Goal: Use online tool/utility: Utilize a website feature to perform a specific function

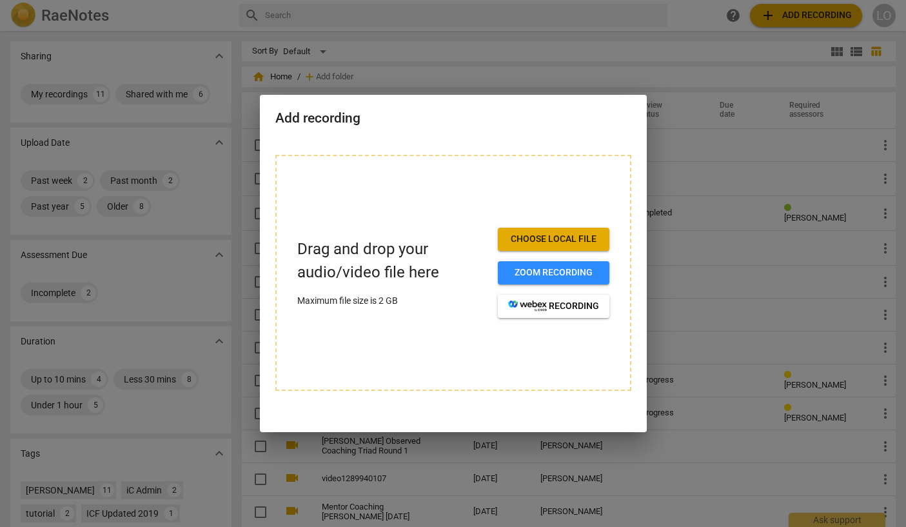
click at [553, 237] on span "Choose local file" at bounding box center [553, 239] width 91 height 13
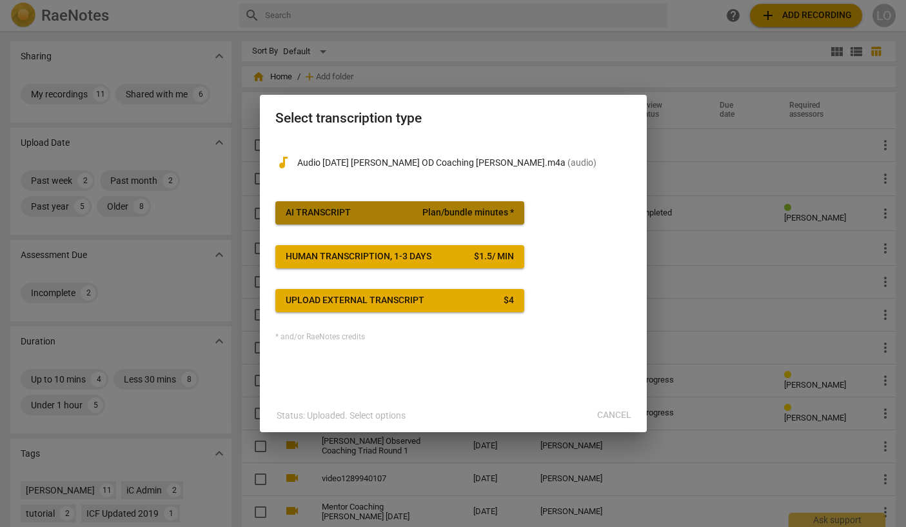
click at [402, 208] on span "AI Transcript Plan/bundle minutes *" at bounding box center [400, 212] width 228 height 13
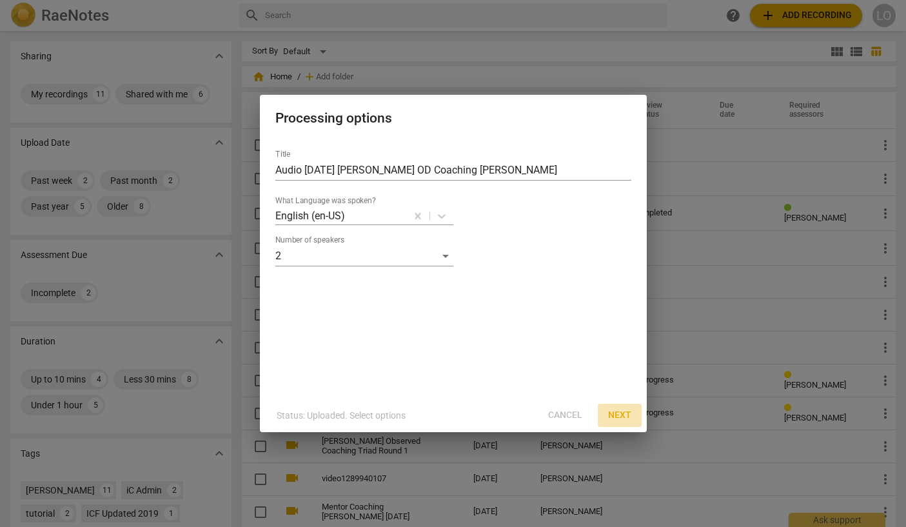
click at [626, 409] on span "Next" at bounding box center [619, 415] width 23 height 13
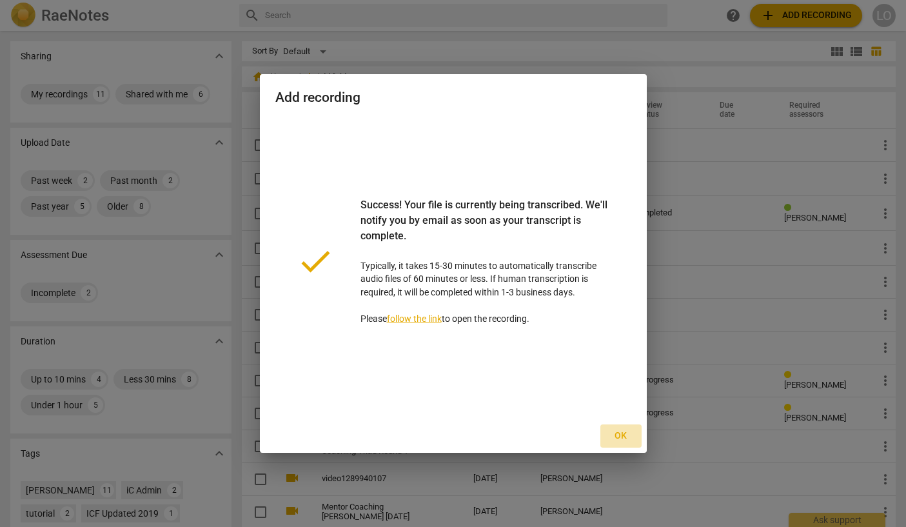
click at [619, 433] on span "Ok" at bounding box center [621, 435] width 21 height 13
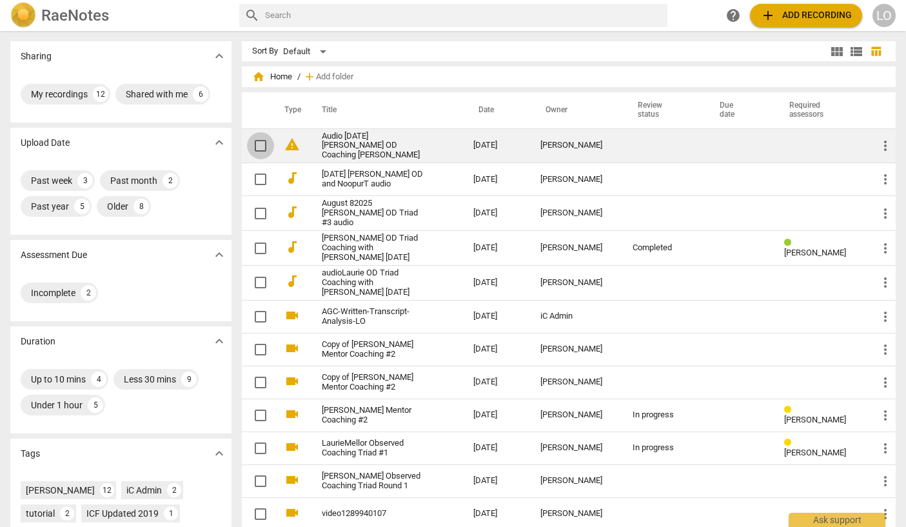
click at [257, 143] on input "checkbox" at bounding box center [260, 145] width 27 height 15
checkbox input "false"
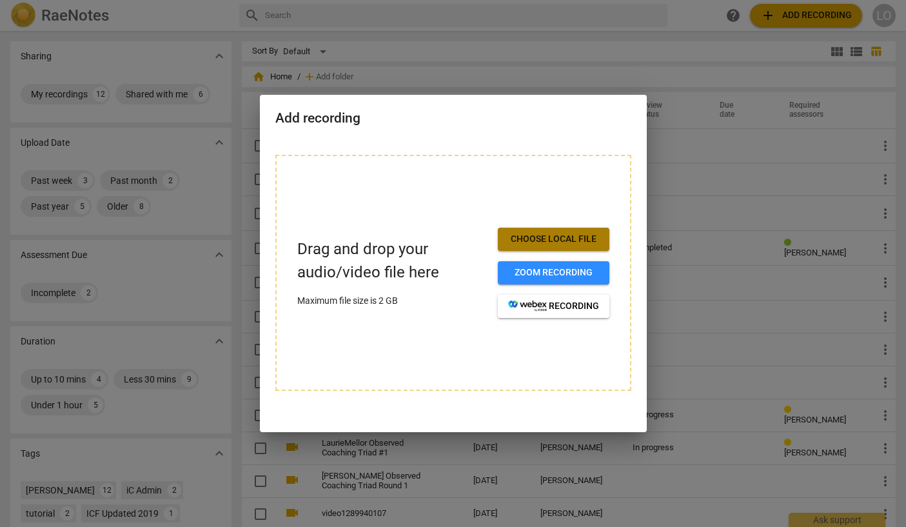
click at [543, 233] on span "Choose local file" at bounding box center [553, 239] width 91 height 13
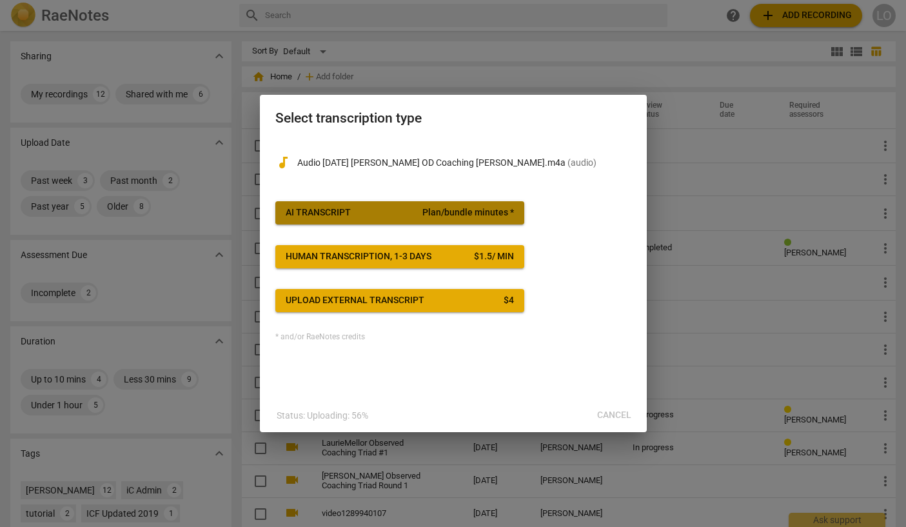
click at [469, 208] on span "Plan/bundle minutes *" at bounding box center [468, 212] width 92 height 13
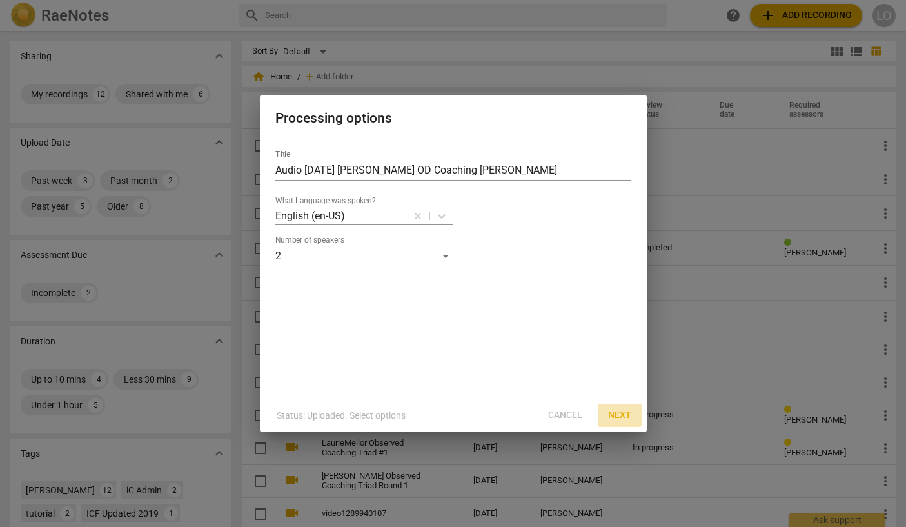
click at [618, 413] on span "Next" at bounding box center [619, 415] width 23 height 13
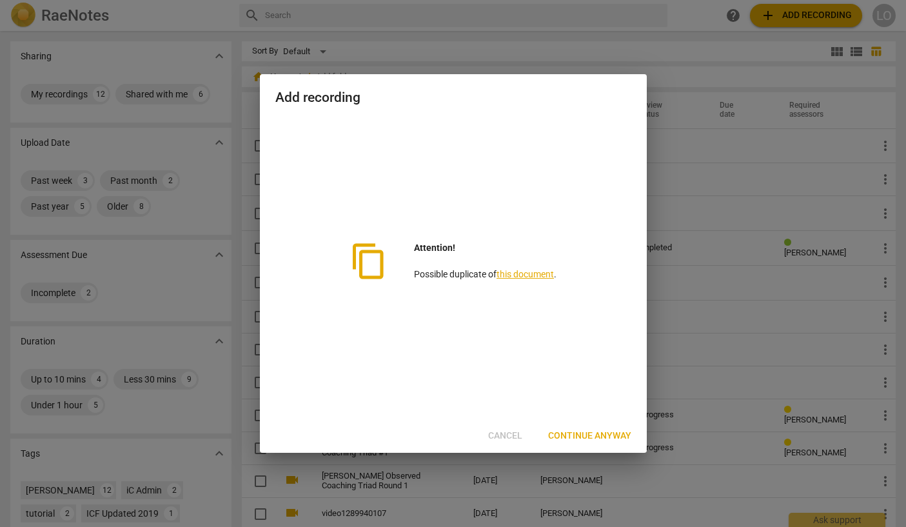
click at [495, 433] on div "Cancel Continue anyway" at bounding box center [453, 435] width 382 height 23
